Goal: Information Seeking & Learning: Learn about a topic

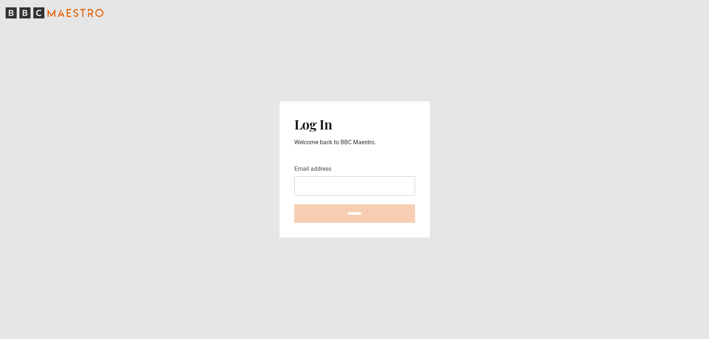
type input "**********"
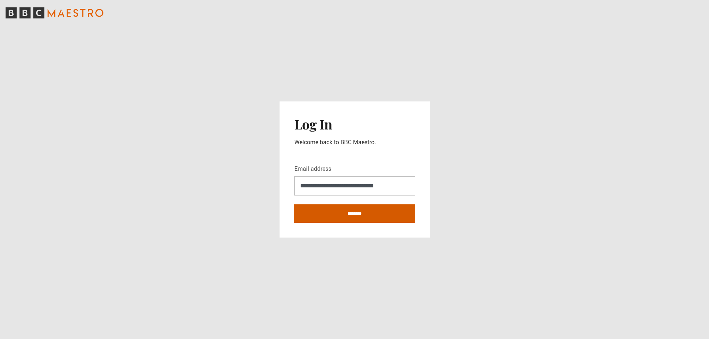
click at [375, 215] on input "********" at bounding box center [354, 214] width 121 height 18
type input "**********"
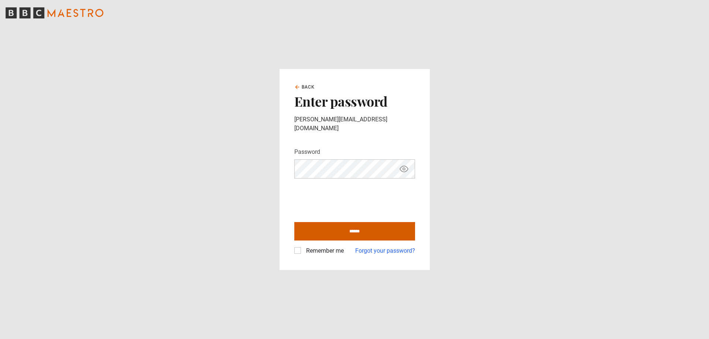
click at [354, 228] on input "******" at bounding box center [354, 231] width 121 height 18
type input "**********"
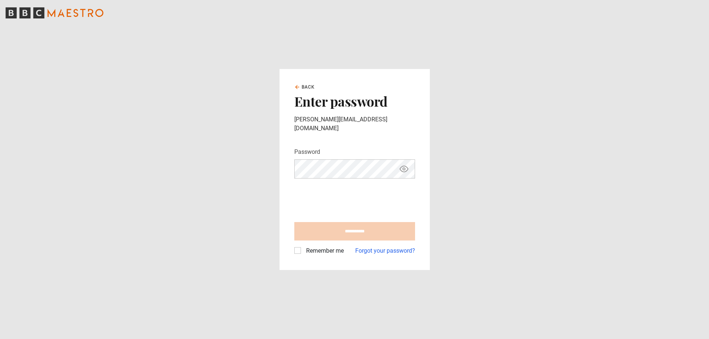
drag, startPoint x: 302, startPoint y: 248, endPoint x: 297, endPoint y: 248, distance: 4.8
click at [300, 248] on div "Remember me" at bounding box center [318, 251] width 49 height 9
click at [303, 248] on label "Remember me" at bounding box center [323, 251] width 41 height 9
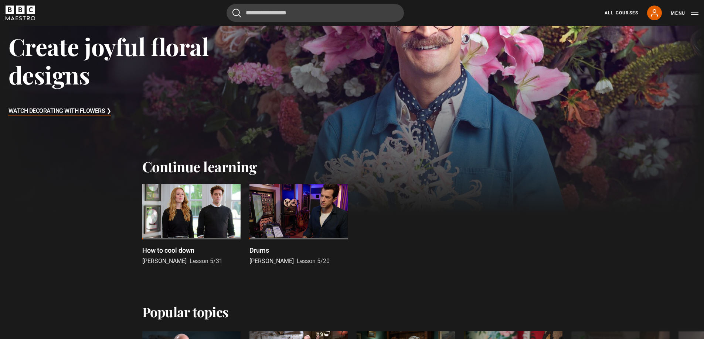
scroll to position [111, 0]
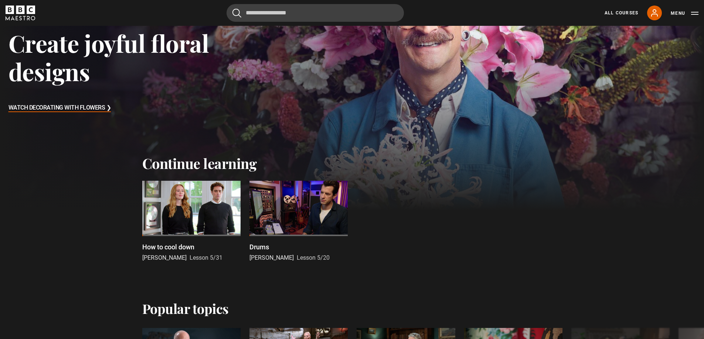
click at [191, 218] on div at bounding box center [191, 208] width 98 height 55
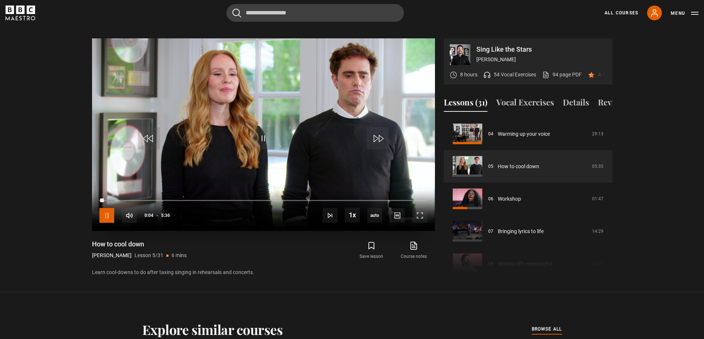
click at [107, 209] on span "Video Player" at bounding box center [106, 215] width 15 height 15
click at [543, 99] on button "Vocal Exercises" at bounding box center [525, 104] width 58 height 16
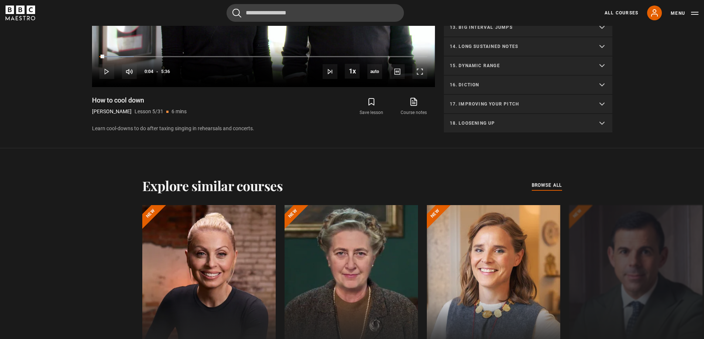
scroll to position [501, 0]
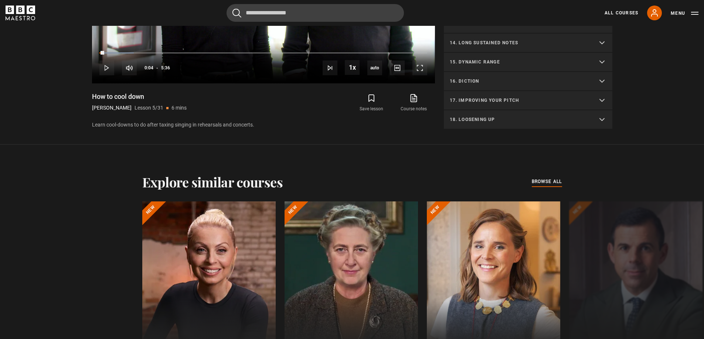
click at [479, 82] on p "16. Diction" at bounding box center [519, 81] width 139 height 7
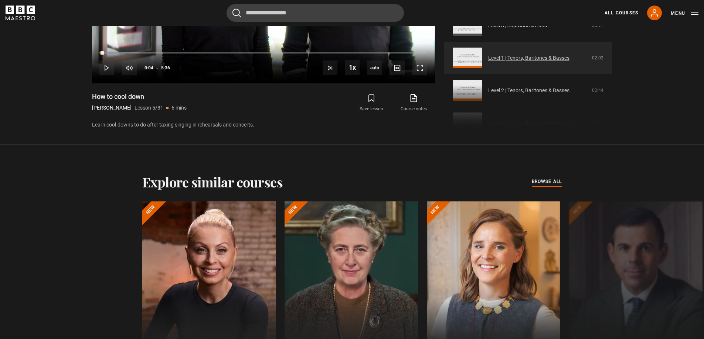
scroll to position [334, 0]
click at [529, 58] on link "Level 1 | Tenors, Baritones & Basses" at bounding box center [528, 58] width 81 height 8
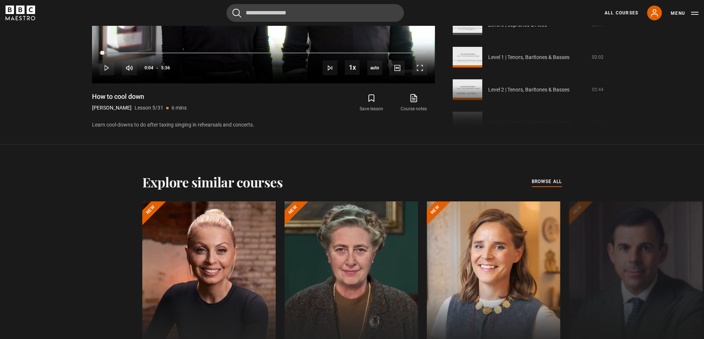
scroll to position [427, 0]
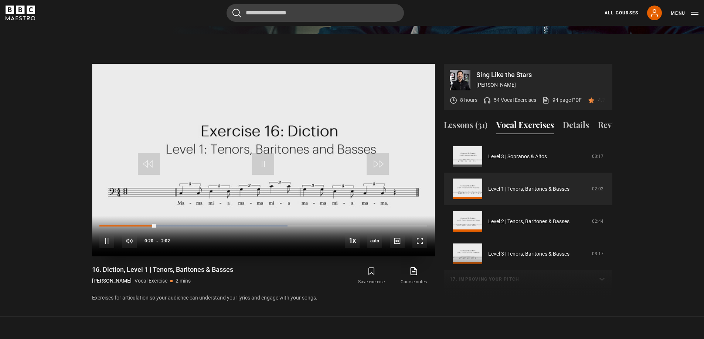
scroll to position [353, 0]
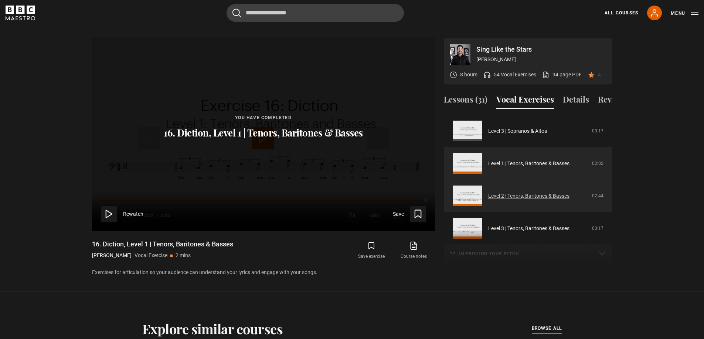
click at [562, 193] on link "Level 2 | Tenors, Baritones & Basses" at bounding box center [528, 196] width 81 height 8
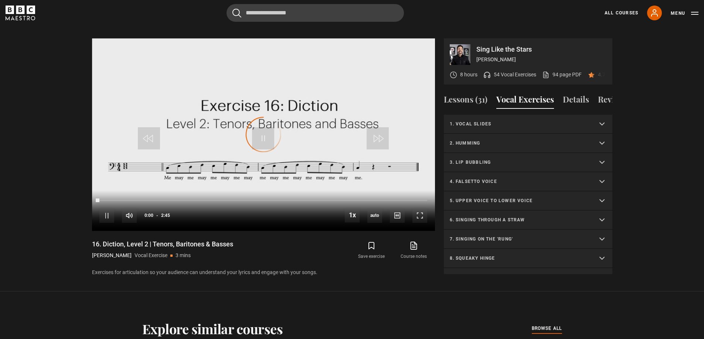
scroll to position [381, 0]
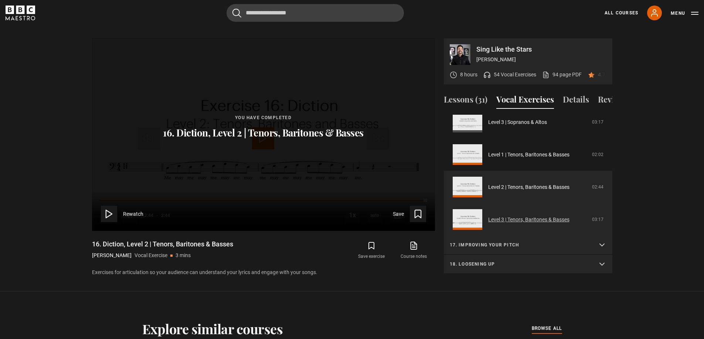
click at [550, 219] on link "Level 3 | Tenors, Baritones & Basses" at bounding box center [528, 220] width 81 height 8
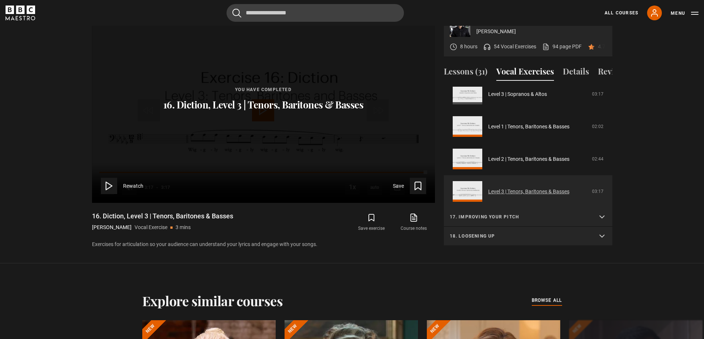
scroll to position [464, 0]
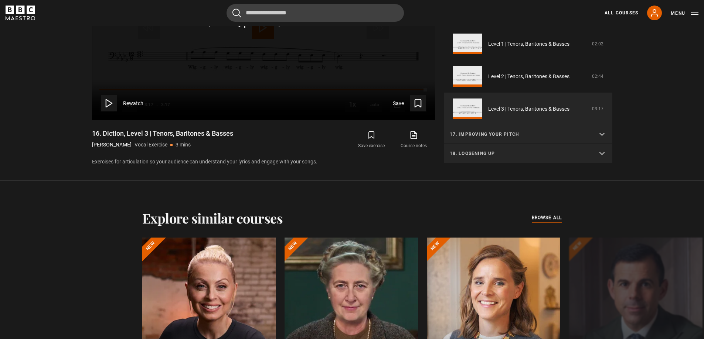
click at [596, 136] on summary "17. Improving your pitch" at bounding box center [528, 134] width 168 height 19
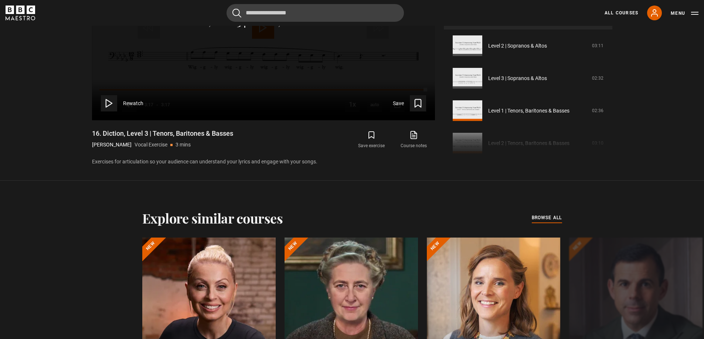
scroll to position [529, 0]
click at [511, 112] on link "Level 1 | Tenors, Baritones & Basses" at bounding box center [528, 111] width 81 height 8
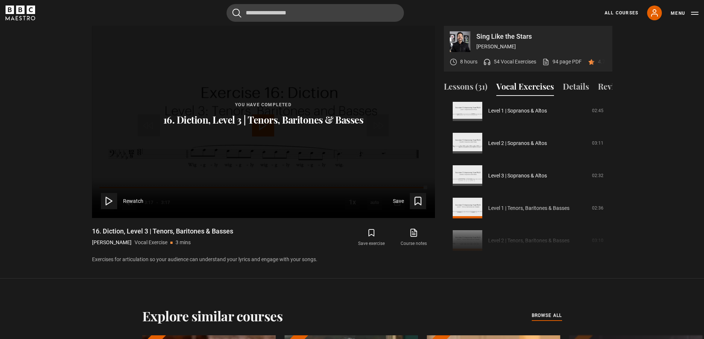
scroll to position [353, 0]
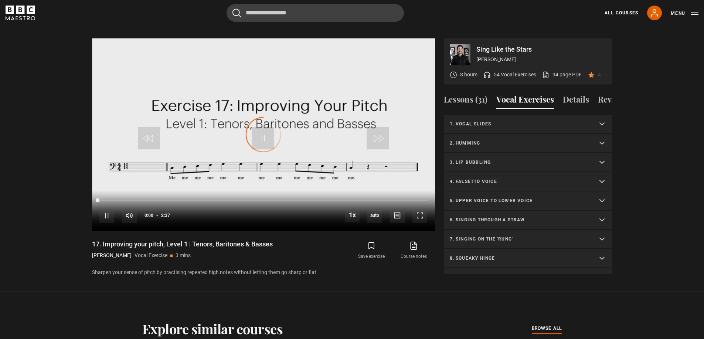
scroll to position [381, 0]
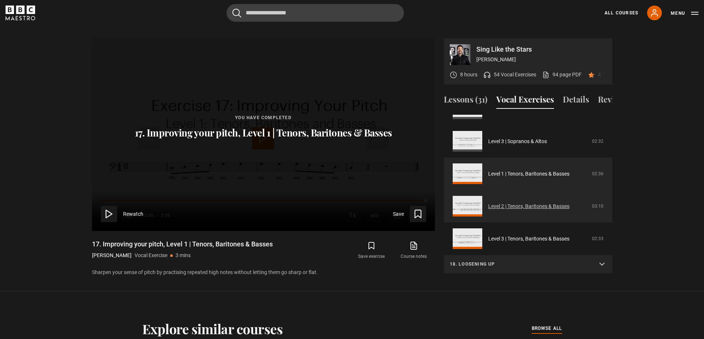
click at [517, 206] on link "Level 2 | Tenors, Baritones & Basses" at bounding box center [528, 207] width 81 height 8
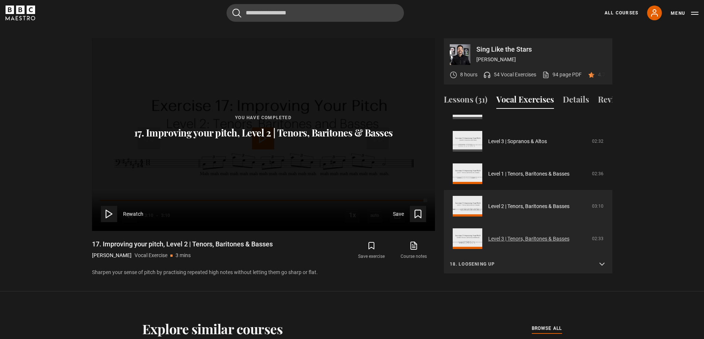
click at [513, 240] on link "Level 3 | Tenors, Baritones & Basses" at bounding box center [528, 239] width 81 height 8
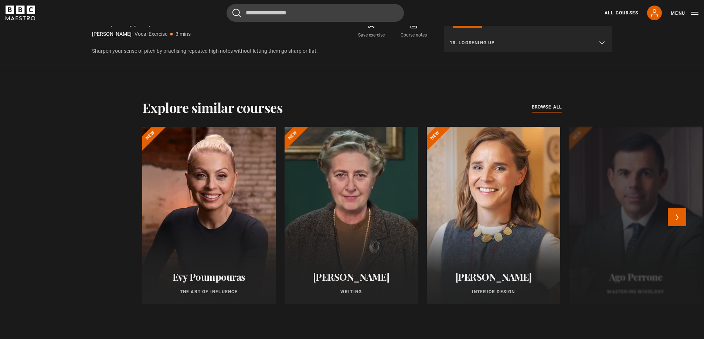
scroll to position [464, 0]
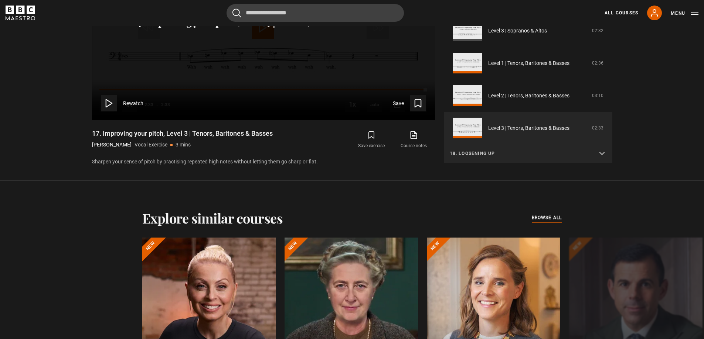
click at [475, 155] on p "18. Loosening up" at bounding box center [519, 153] width 139 height 7
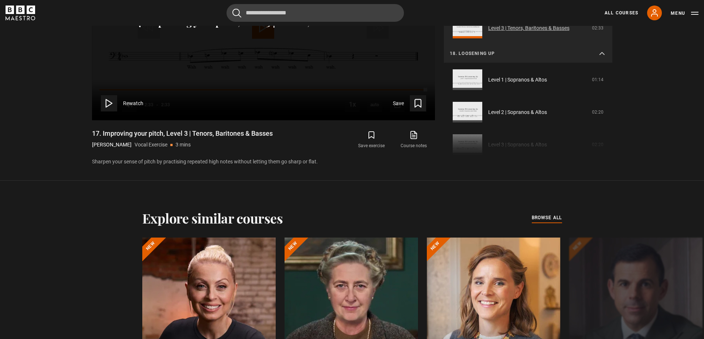
scroll to position [566, 0]
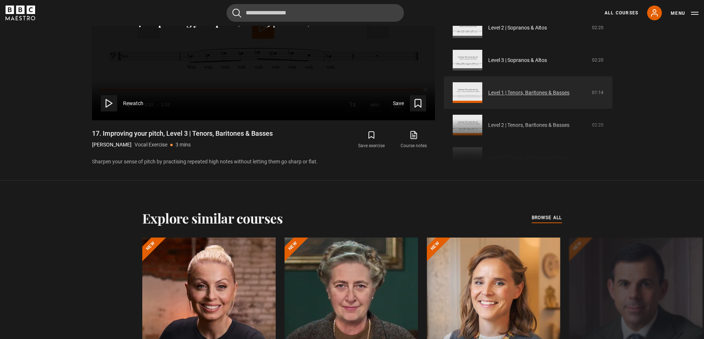
click at [559, 93] on link "Level 1 | Tenors, Baritones & Basses" at bounding box center [528, 93] width 81 height 8
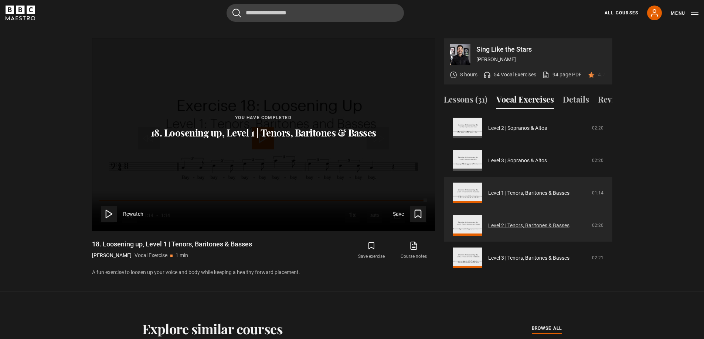
click at [569, 222] on link "Level 2 | Tenors, Baritones & Basses" at bounding box center [528, 226] width 81 height 8
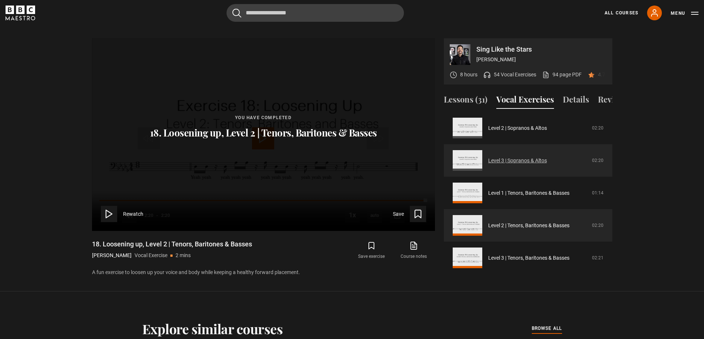
click at [520, 164] on link "Level 3 | Sopranos & Altos" at bounding box center [517, 161] width 59 height 8
